Goal: Obtain resource: Download file/media

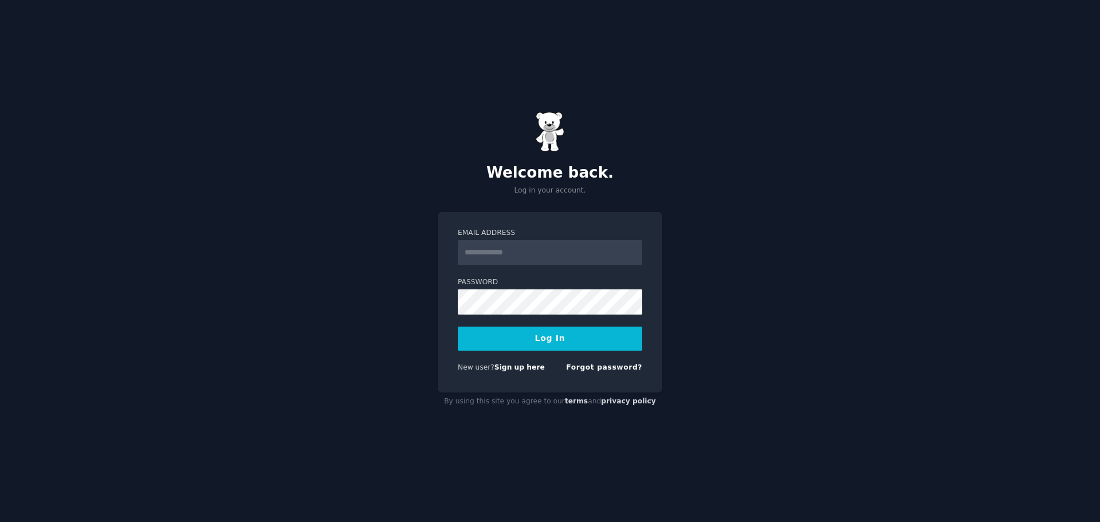
type input "*"
type input "**********"
click at [458, 327] on button "Log In" at bounding box center [550, 339] width 184 height 24
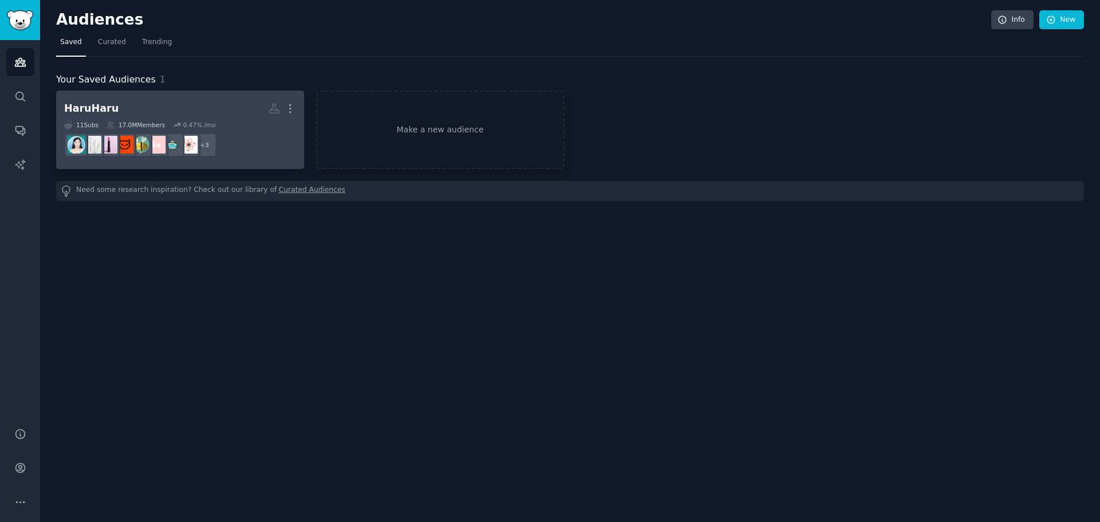
click at [193, 120] on div "HaruHaru More 11 Sub s 17.0M Members 0.47 % /mo r/SkincareAddicts, r/KoreanBeau…" at bounding box center [180, 130] width 232 height 62
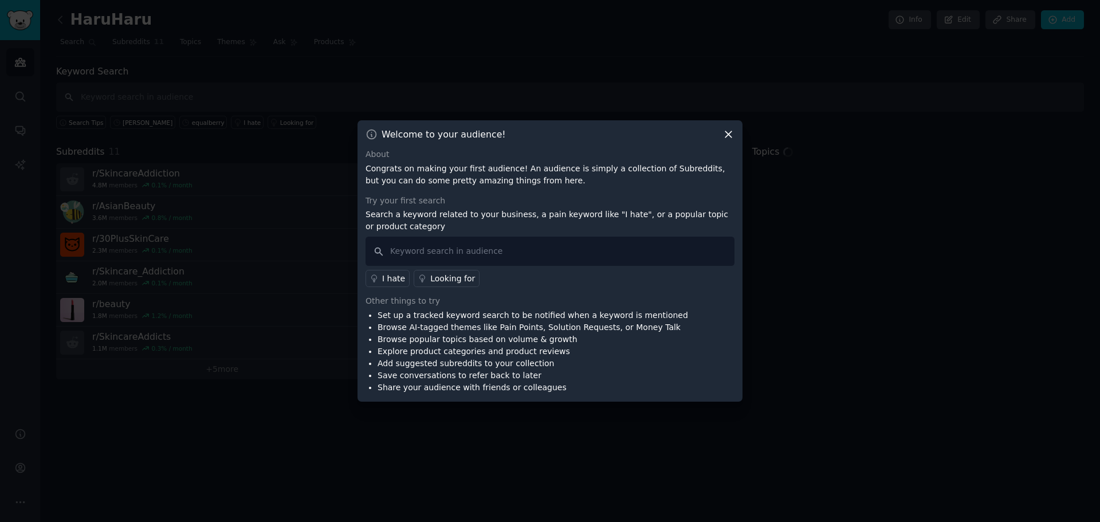
click at [726, 136] on icon at bounding box center [728, 134] width 12 height 12
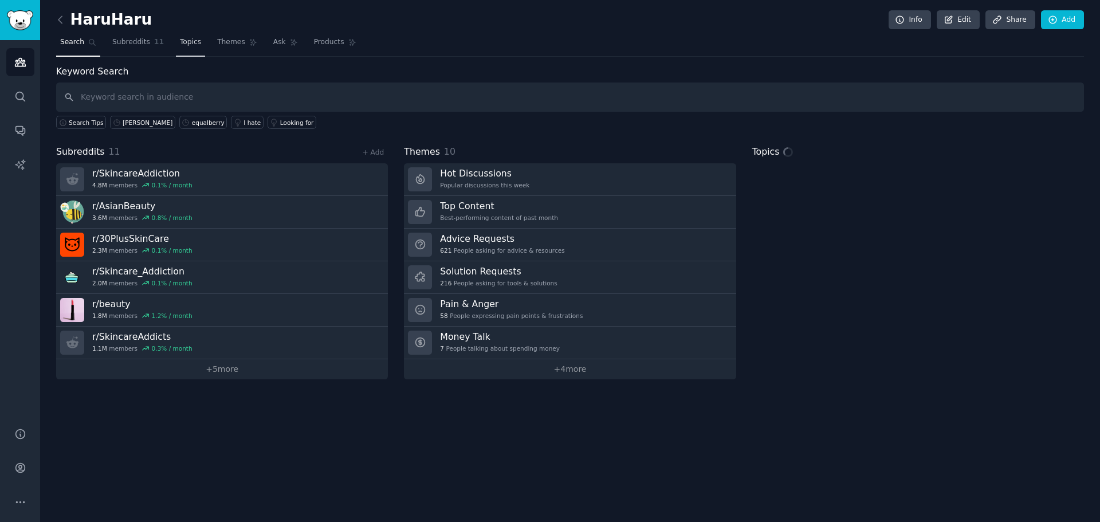
click at [180, 38] on span "Topics" at bounding box center [190, 42] width 21 height 10
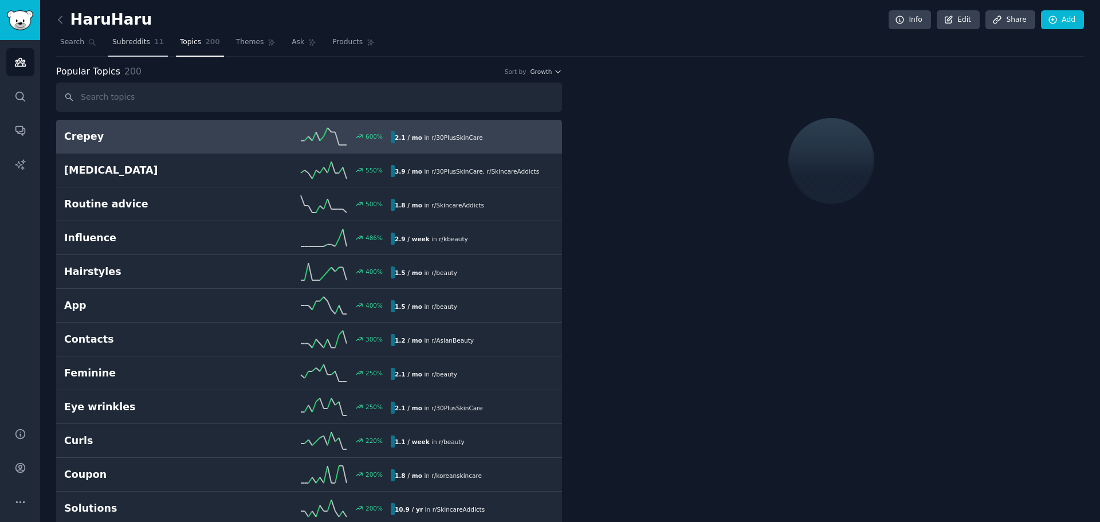
click at [132, 41] on span "Subreddits" at bounding box center [131, 42] width 38 height 10
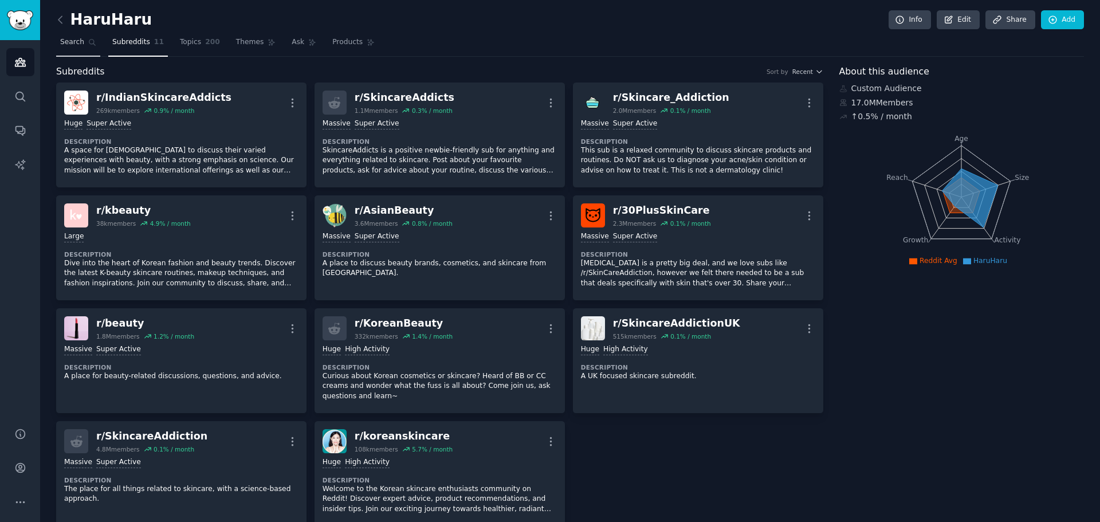
click at [88, 45] on icon at bounding box center [92, 42] width 8 height 8
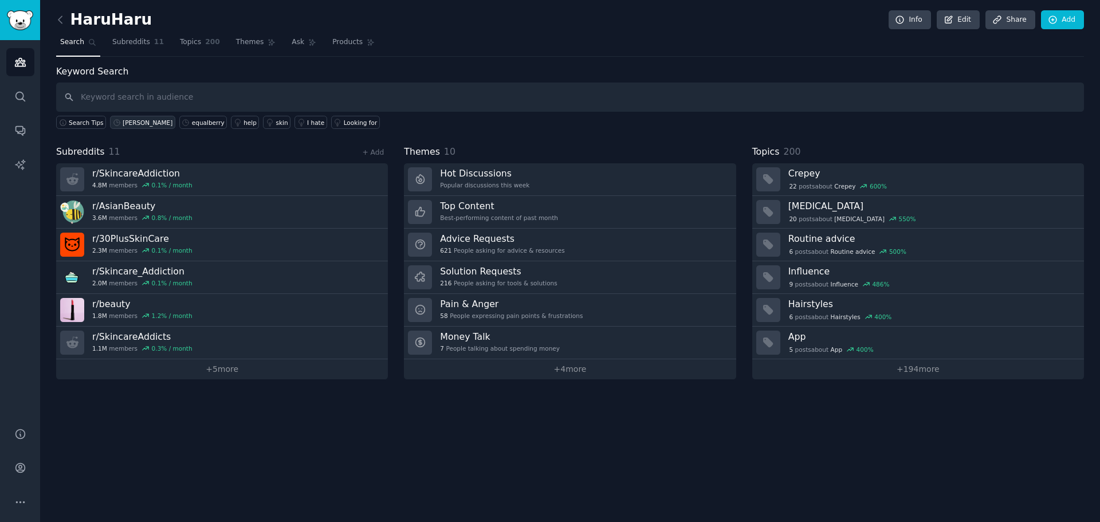
click at [137, 119] on div "[PERSON_NAME]" at bounding box center [148, 123] width 50 height 8
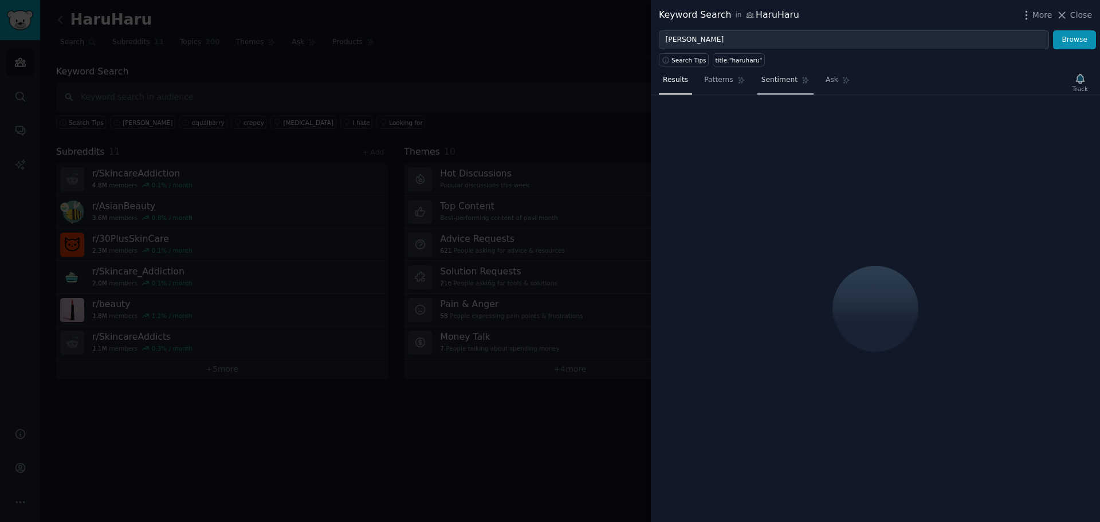
click at [767, 87] on link "Sentiment" at bounding box center [785, 82] width 56 height 23
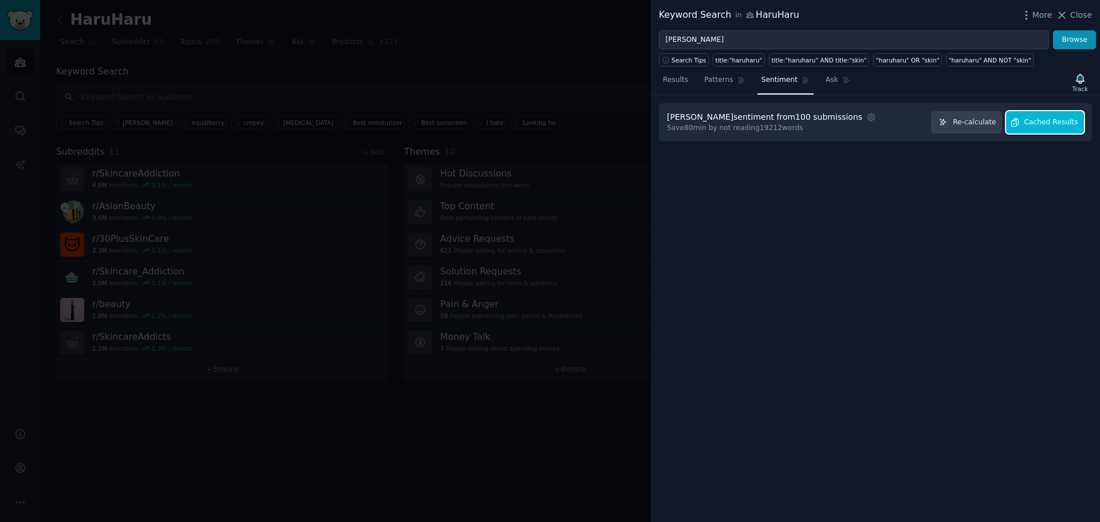
click at [1064, 124] on span "Cached Results" at bounding box center [1051, 122] width 54 height 10
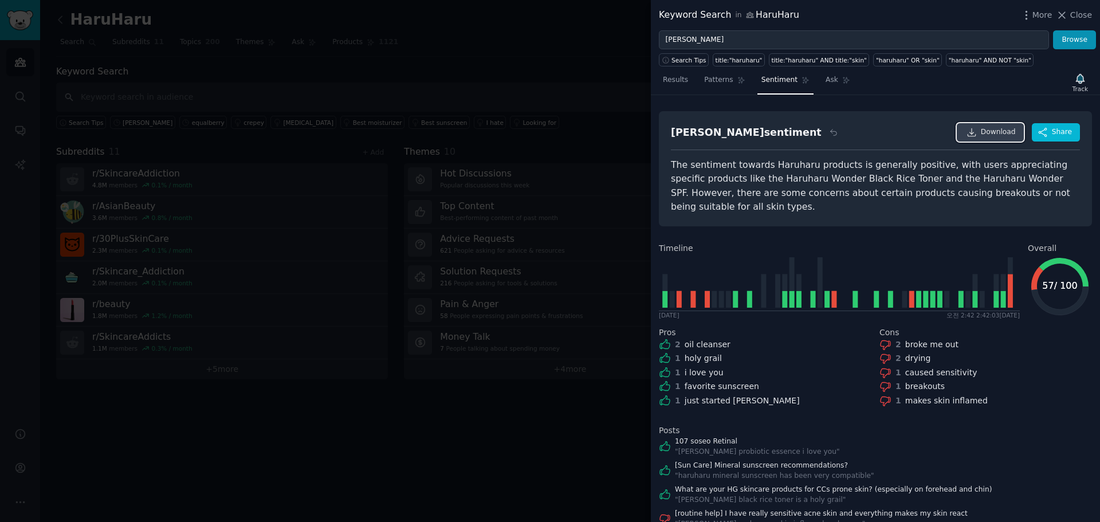
click at [1004, 129] on span "Download" at bounding box center [998, 132] width 35 height 10
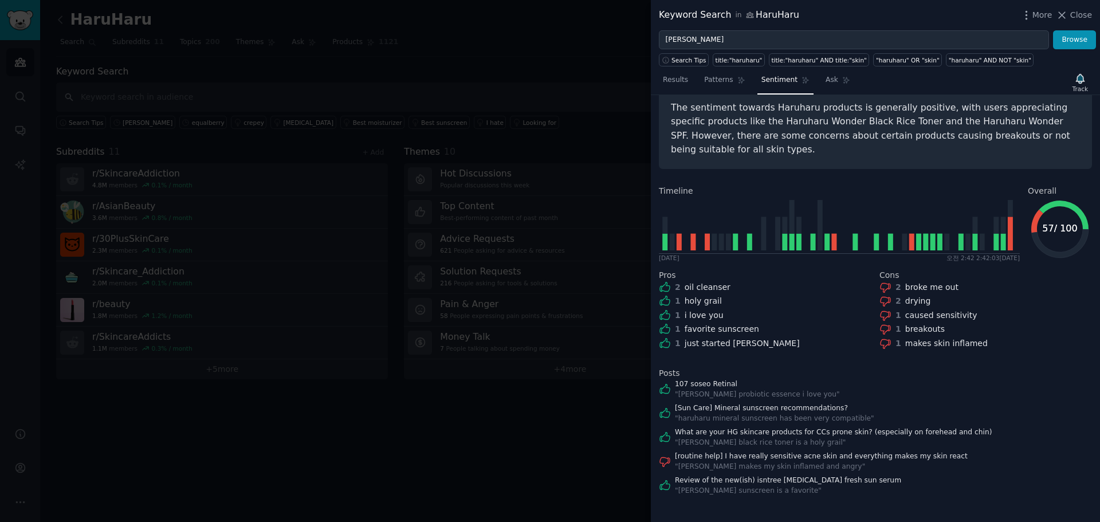
scroll to position [59, 0]
